Goal: Information Seeking & Learning: Learn about a topic

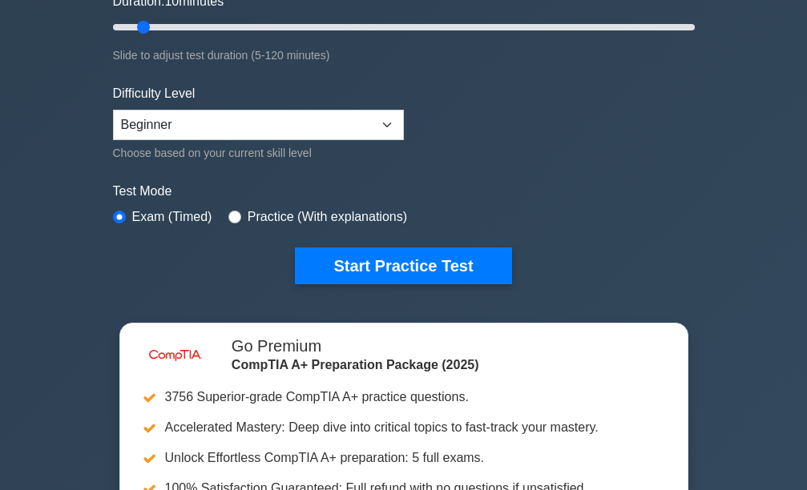
scroll to position [320, 0]
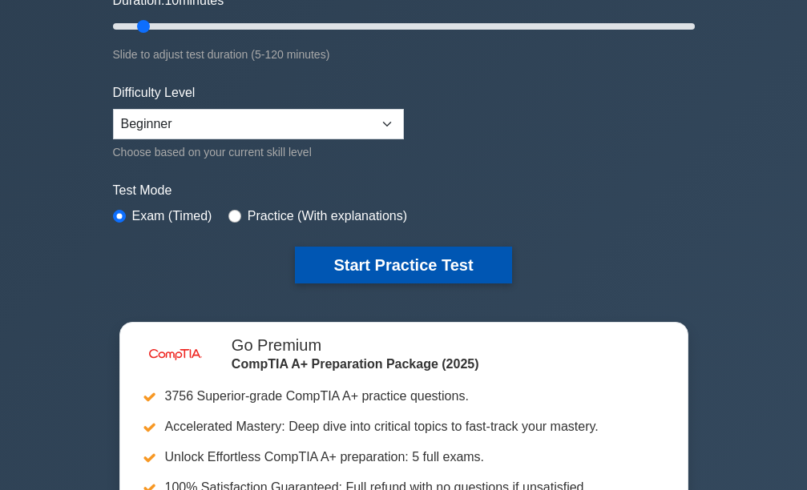
click at [360, 267] on button "Start Practice Test" at bounding box center [403, 265] width 216 height 37
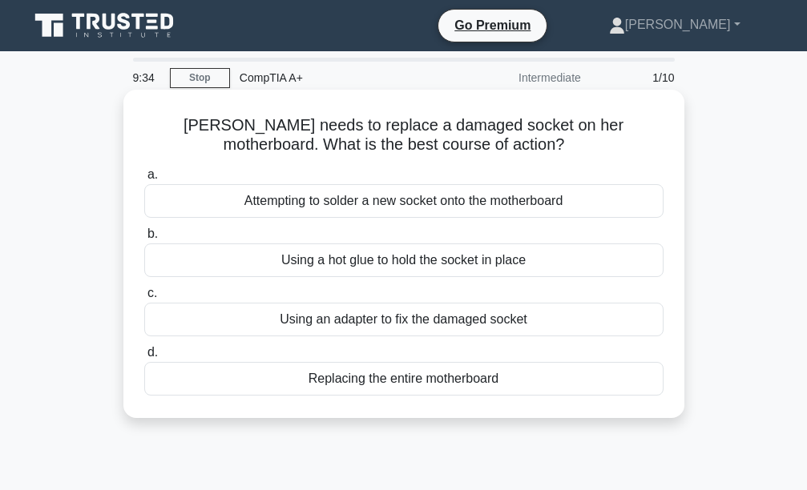
click at [409, 384] on div "Replacing the entire motherboard" at bounding box center [403, 379] width 519 height 34
click at [144, 358] on input "d. Replacing the entire motherboard" at bounding box center [144, 353] width 0 height 10
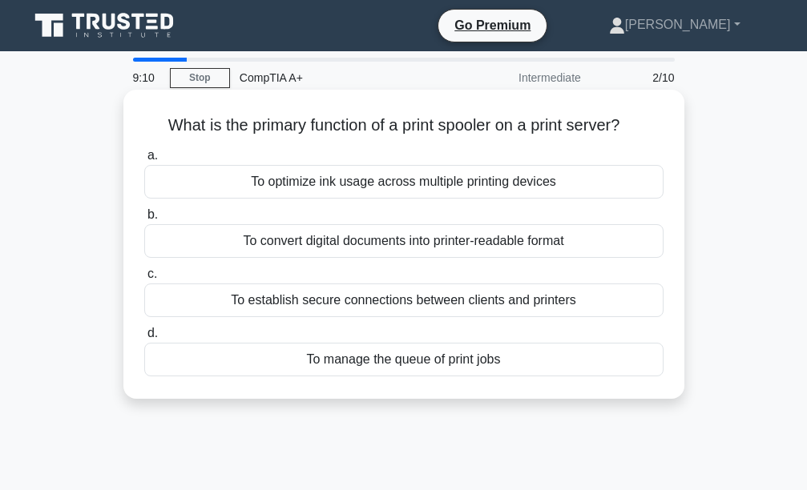
click at [374, 235] on div "To convert digital documents into printer-readable format" at bounding box center [403, 241] width 519 height 34
click at [144, 220] on input "b. To convert digital documents into printer-readable format" at bounding box center [144, 215] width 0 height 10
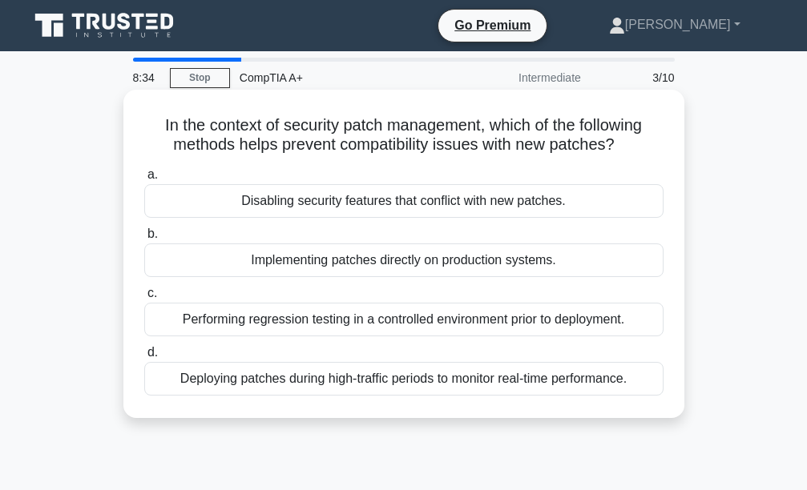
click at [347, 272] on div "Implementing patches directly on production systems." at bounding box center [403, 260] width 519 height 34
click at [144, 239] on input "b. Implementing patches directly on production systems." at bounding box center [144, 234] width 0 height 10
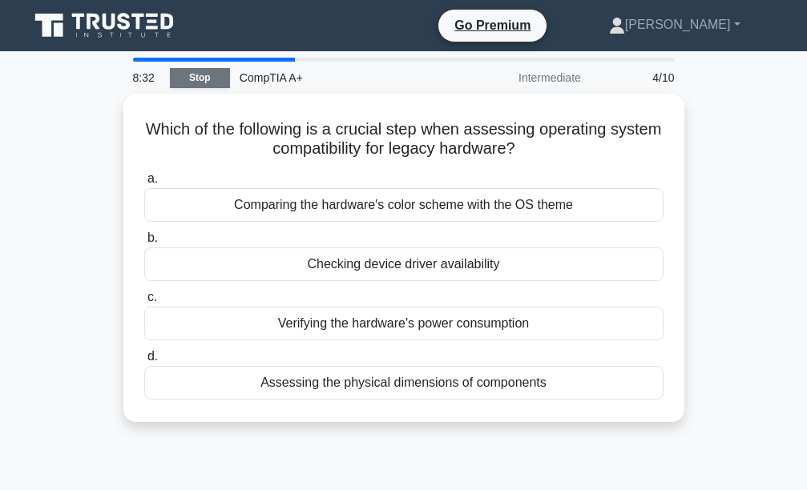
click at [219, 82] on link "Stop" at bounding box center [200, 78] width 60 height 20
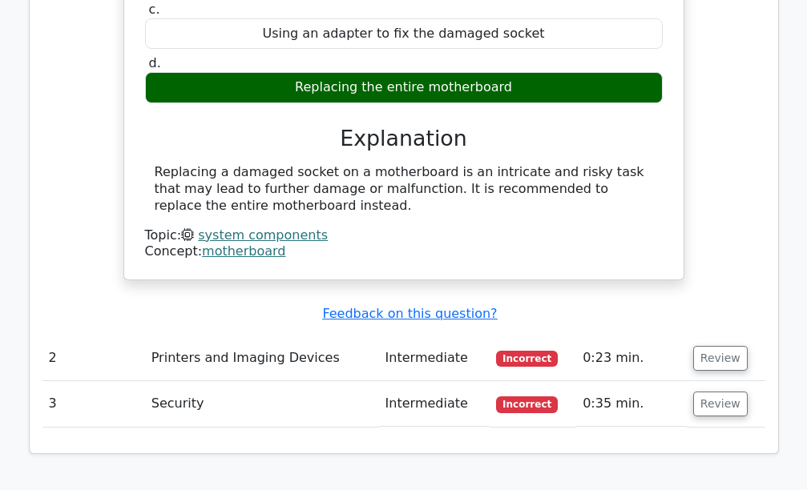
scroll to position [1442, 0]
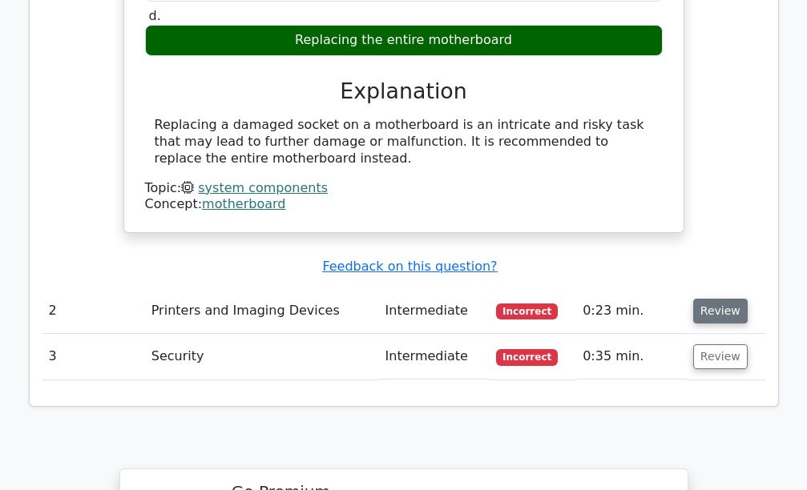
click at [719, 299] on button "Review" at bounding box center [720, 311] width 54 height 25
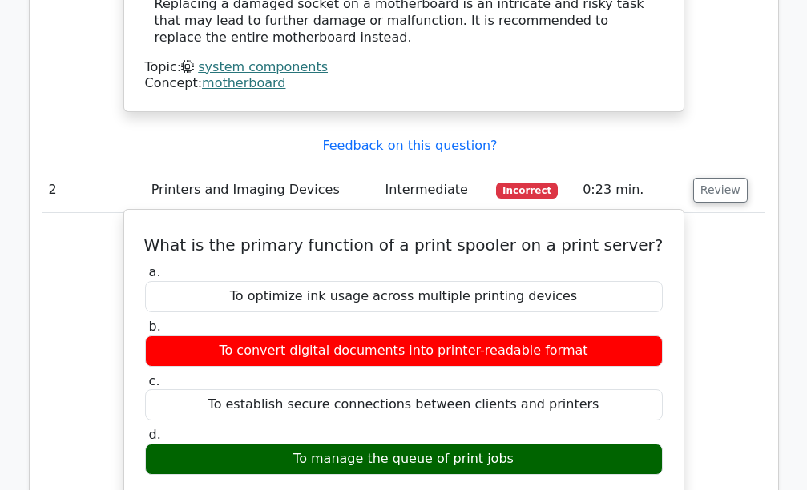
scroll to position [1602, 0]
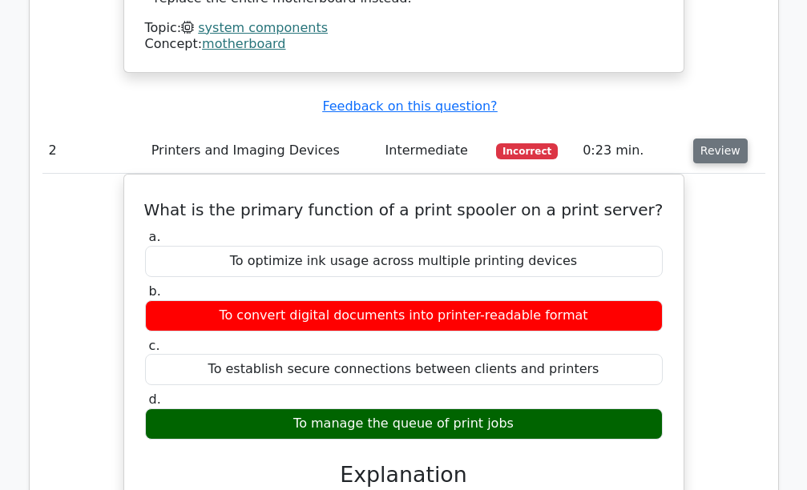
click at [713, 139] on button "Review" at bounding box center [720, 151] width 54 height 25
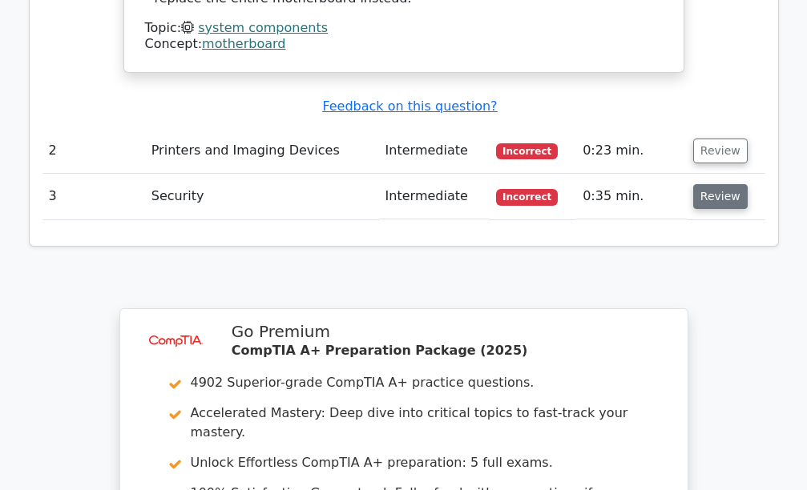
click at [705, 184] on button "Review" at bounding box center [720, 196] width 54 height 25
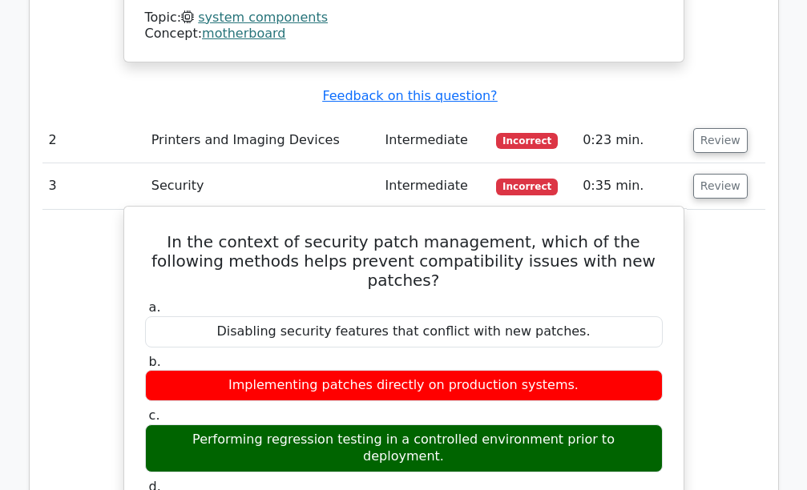
scroll to position [1762, 0]
